Goal: Entertainment & Leisure: Consume media (video, audio)

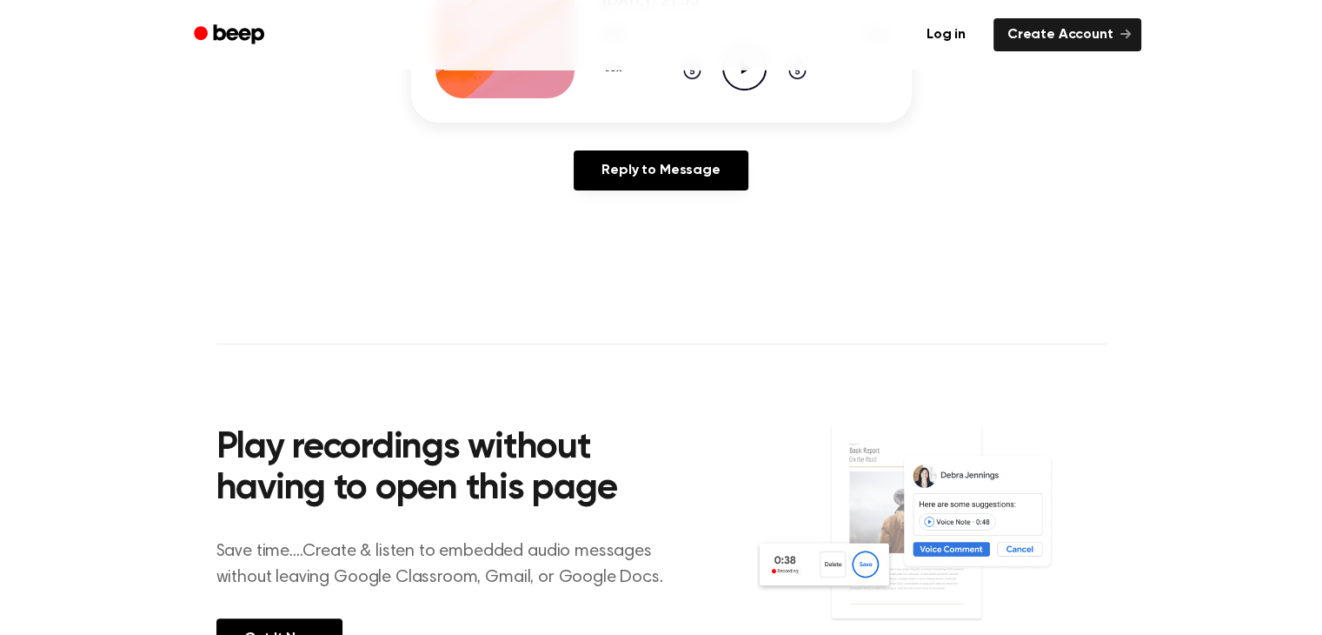
scroll to position [337, 0]
click at [743, 78] on icon "Play Audio" at bounding box center [745, 68] width 44 height 44
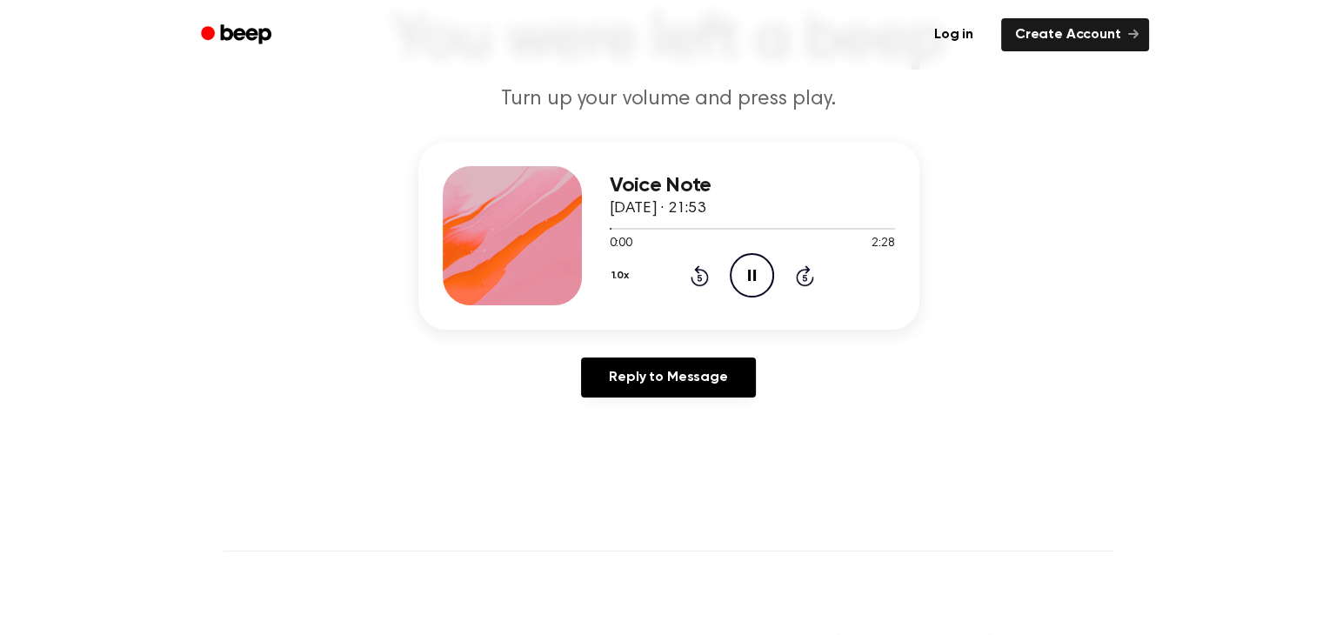
scroll to position [124, 0]
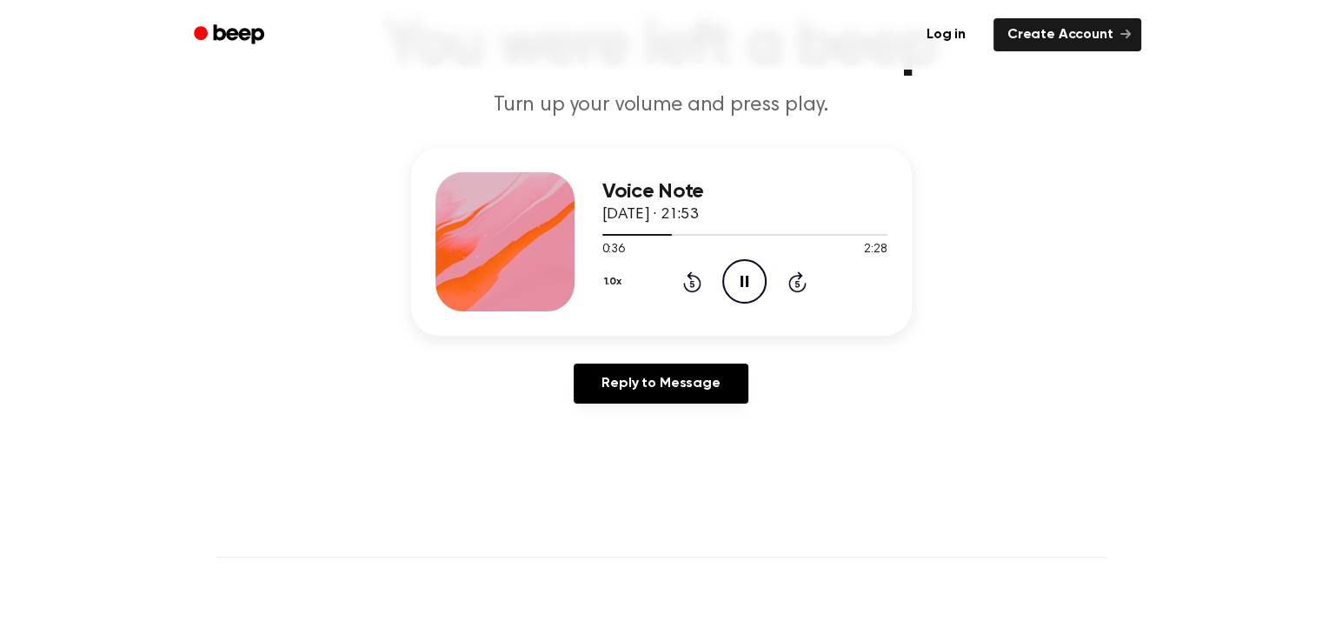
click at [687, 276] on icon "Rewind 5 seconds" at bounding box center [692, 281] width 19 height 23
click at [687, 277] on icon "Rewind 5 seconds" at bounding box center [692, 281] width 19 height 23
click at [738, 275] on icon "Pause Audio" at bounding box center [745, 281] width 44 height 44
click at [738, 275] on icon "Play Audio" at bounding box center [745, 281] width 44 height 44
click at [610, 282] on button "1.0x" at bounding box center [616, 282] width 26 height 30
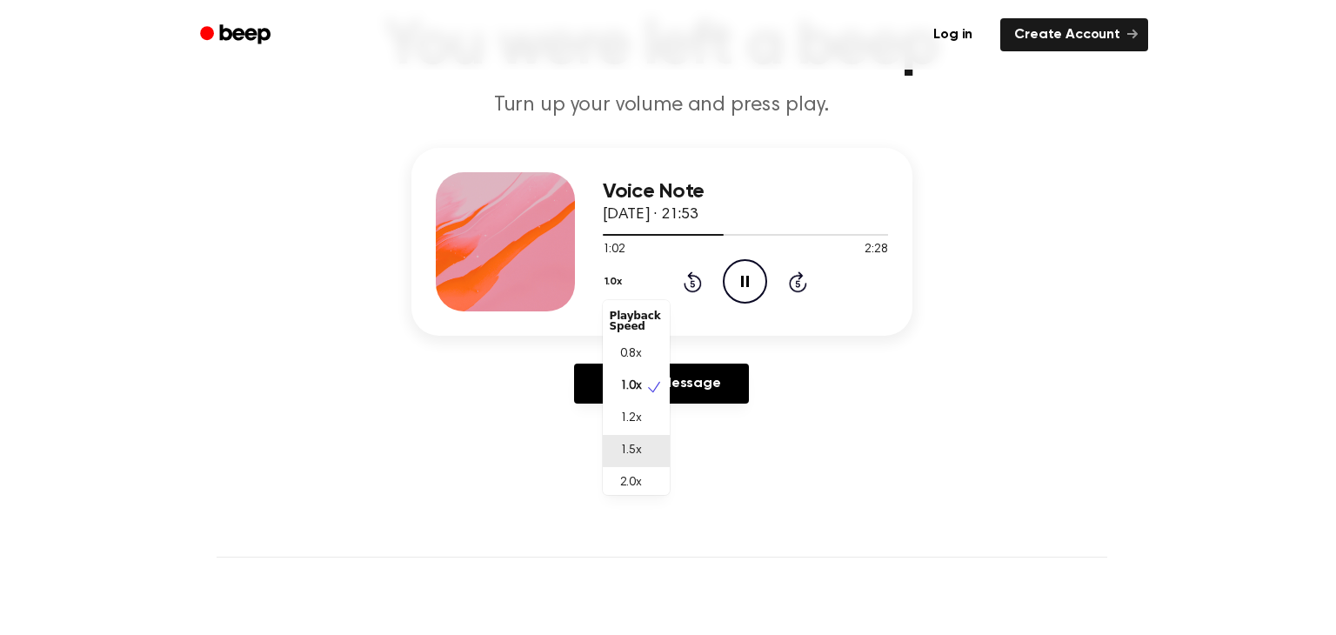
click at [633, 453] on span "1.5x" at bounding box center [631, 451] width 22 height 18
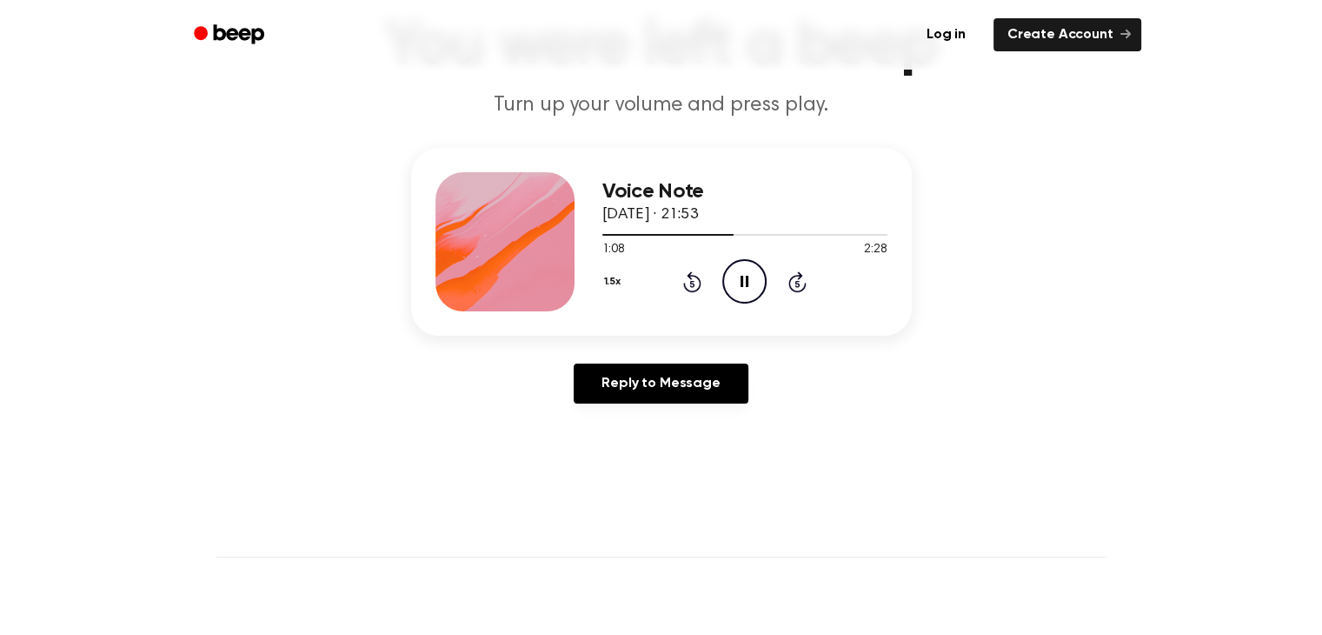
click at [610, 279] on button "1.5x" at bounding box center [615, 282] width 25 height 30
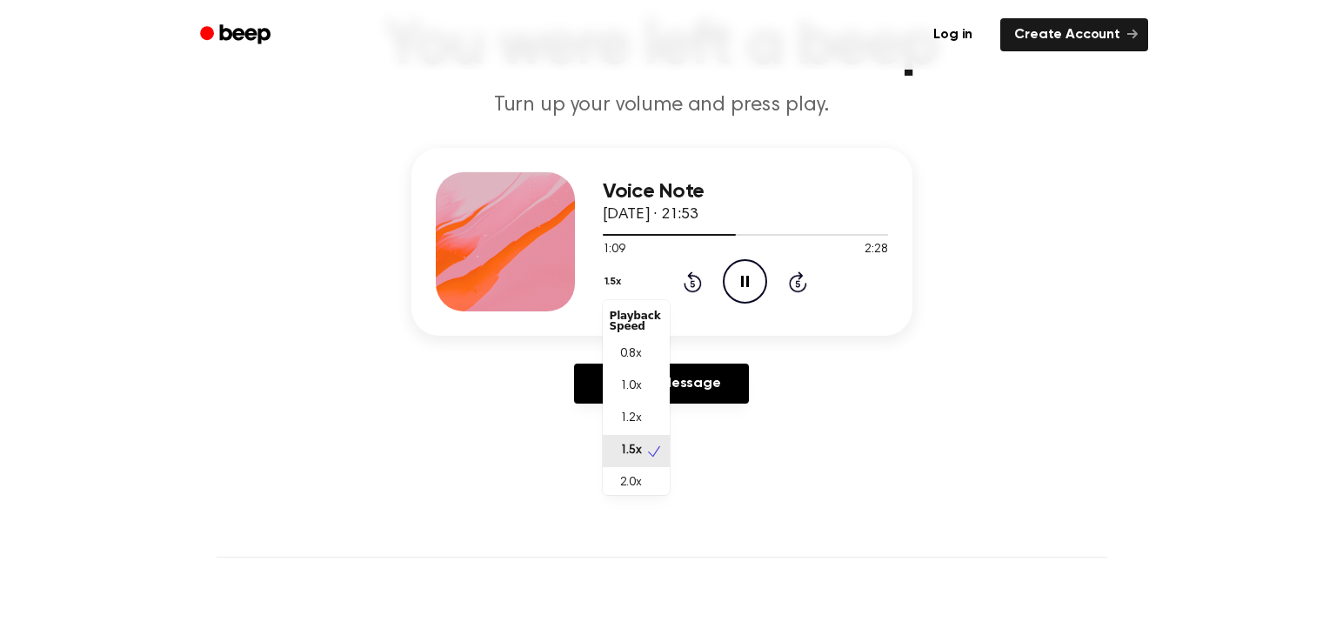
click at [635, 490] on div "2.0x" at bounding box center [636, 483] width 67 height 32
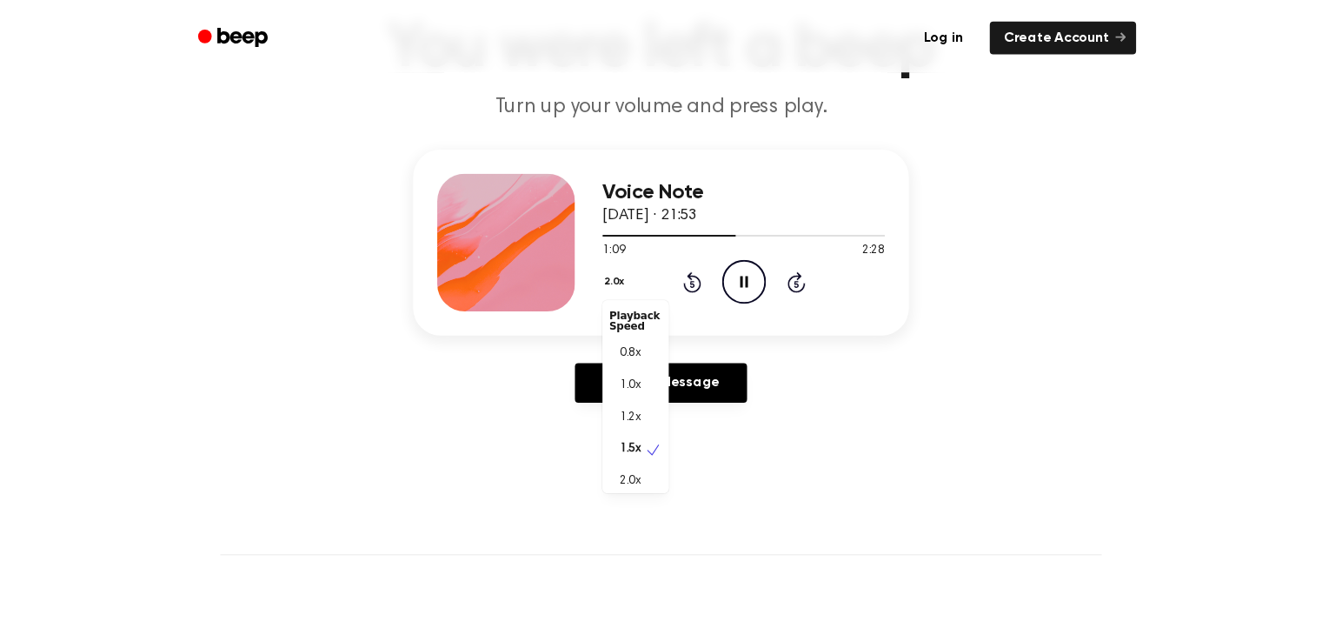
scroll to position [3, 0]
